Goal: Information Seeking & Learning: Learn about a topic

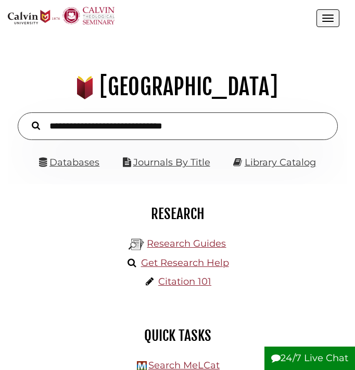
scroll to position [108, 324]
click at [129, 44] on div ".heklogo-cls-1 { fill: url(#linear-gradient); } .heklogo-cls-1, .heklogo-cls-2,…" at bounding box center [177, 110] width 339 height 148
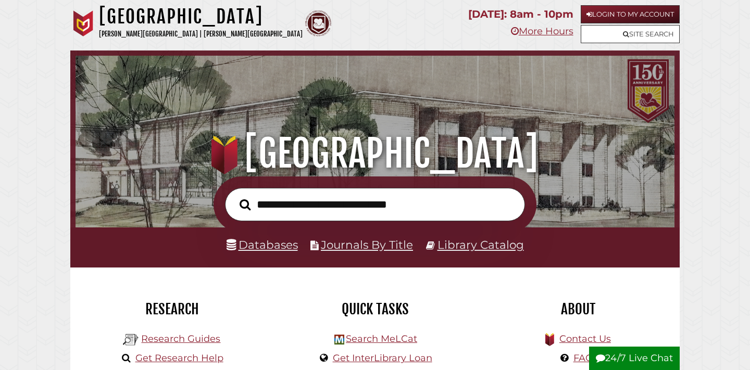
scroll to position [198, 594]
click at [268, 246] on link "Databases" at bounding box center [261, 245] width 71 height 14
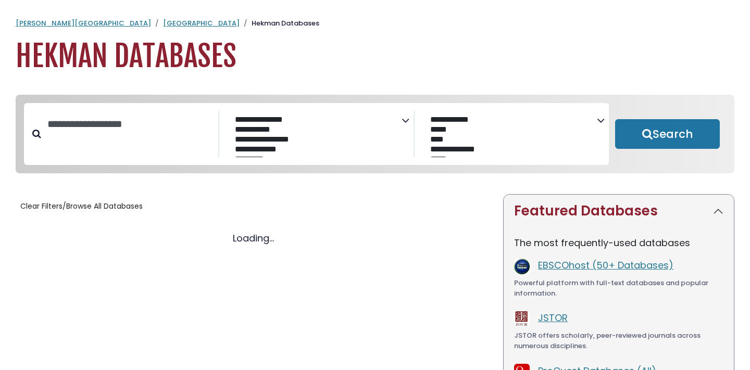
select select "Database Subject Filter"
select select "Database Vendors Filter"
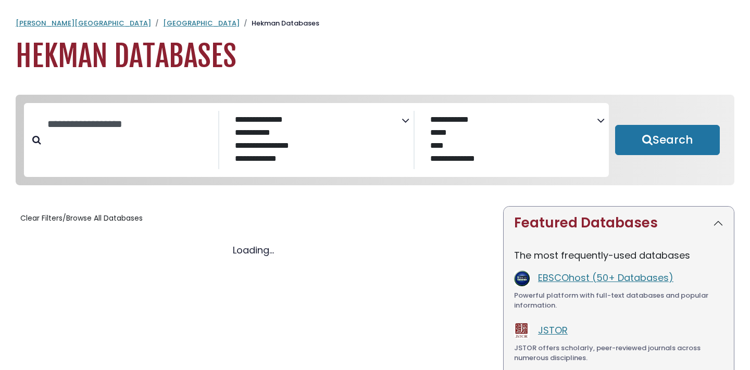
select select "Database Subject Filter"
select select "Database Vendors Filter"
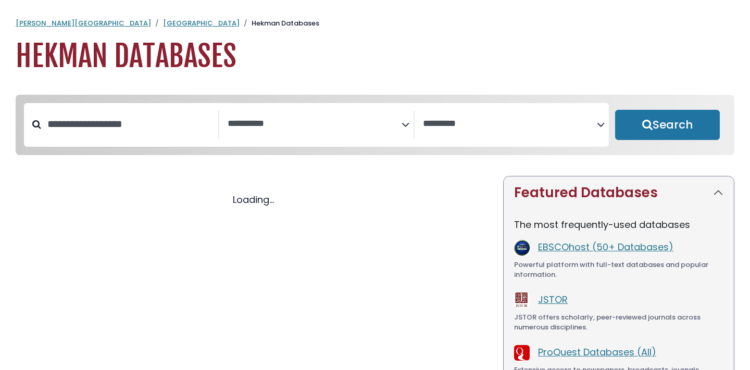
select select "Database Subject Filter"
select select "Database Vendors Filter"
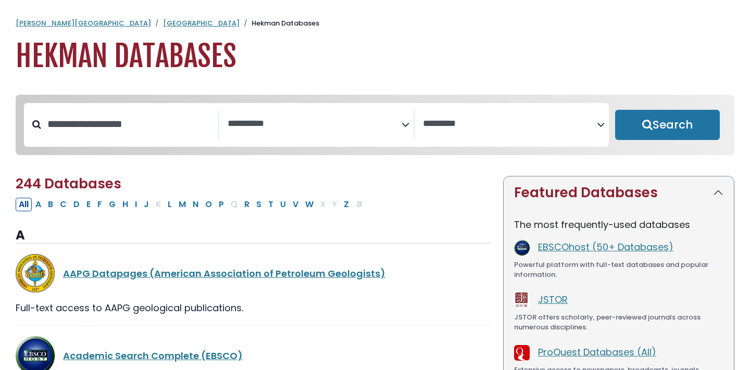
click at [306, 119] on textarea "Search" at bounding box center [315, 124] width 174 height 11
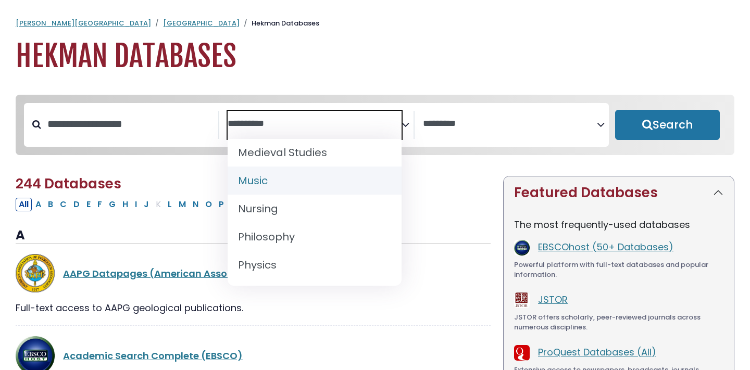
scroll to position [799, 0]
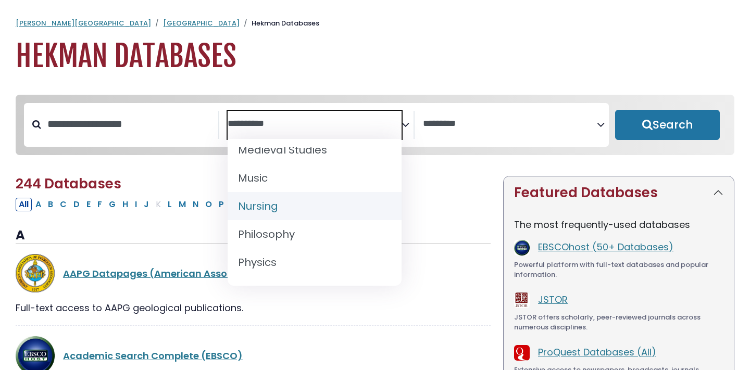
select select "*****"
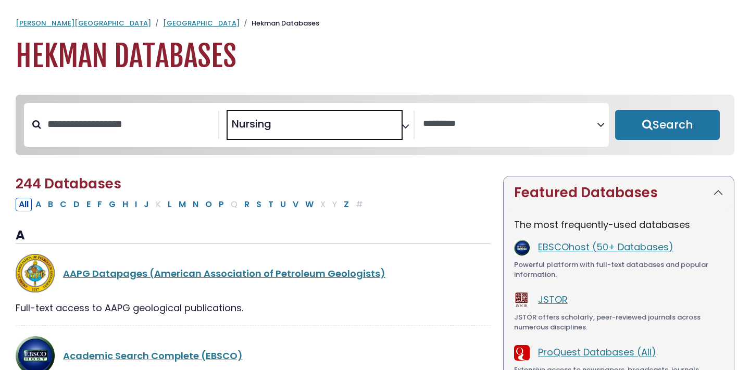
scroll to position [390, 0]
click at [637, 111] on button "Search" at bounding box center [667, 125] width 105 height 30
select select "Database Vendors Filter"
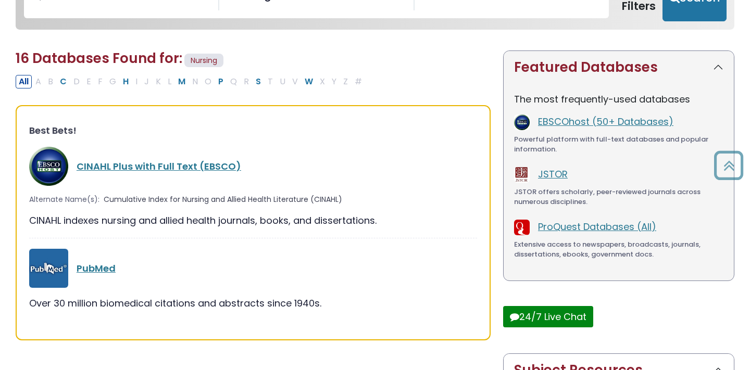
scroll to position [137, 0]
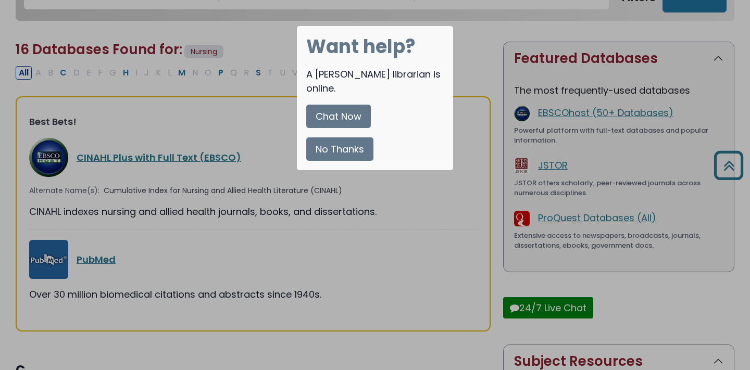
click at [333, 137] on button "No Thanks" at bounding box center [339, 148] width 67 height 23
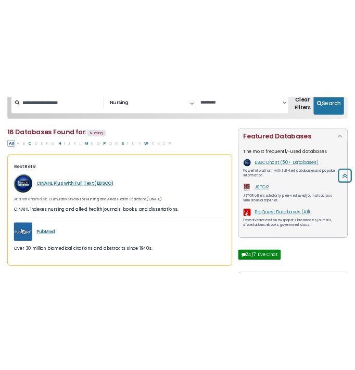
scroll to position [103, 0]
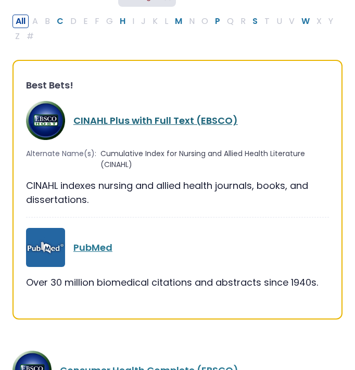
click at [205, 122] on link "CINAHL Plus with Full Text (EBSCO)" at bounding box center [155, 120] width 165 height 13
